Goal: Navigation & Orientation: Find specific page/section

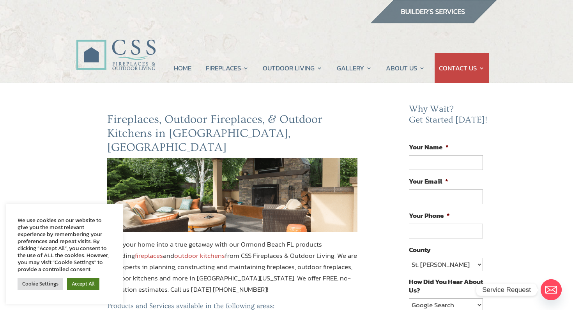
click at [74, 283] on link "Accept All" at bounding box center [83, 284] width 32 height 12
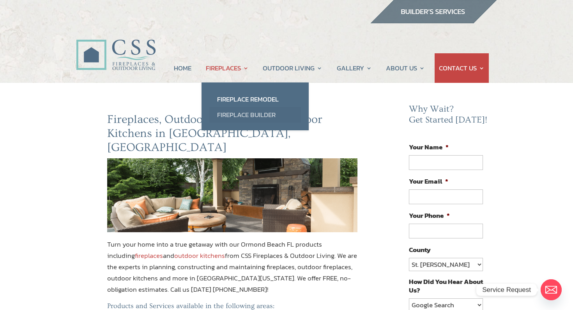
click at [248, 113] on link "Fireplace Builder" at bounding box center [255, 115] width 92 height 16
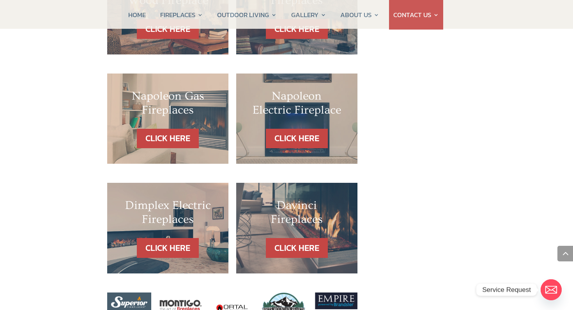
scroll to position [777, 0]
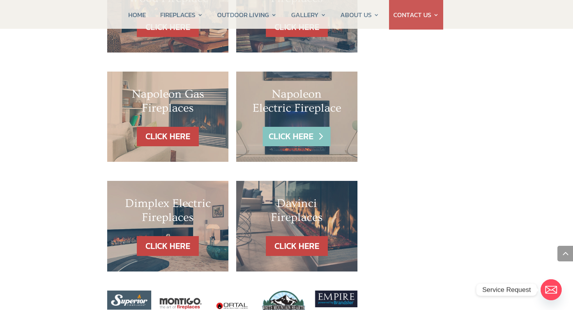
click at [289, 127] on link "CLICK HERE" at bounding box center [297, 137] width 68 height 20
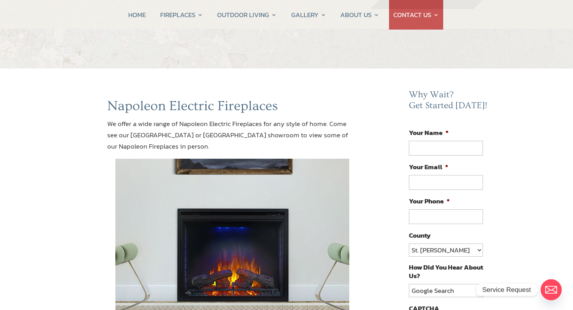
scroll to position [13, 0]
